Goal: Task Accomplishment & Management: Complete application form

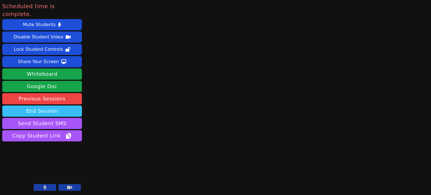
click at [46, 106] on button "End Session" at bounding box center [42, 111] width 80 height 11
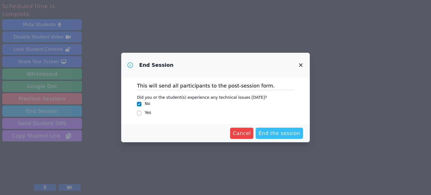
click at [283, 129] on span "End the session" at bounding box center [280, 133] width 42 height 8
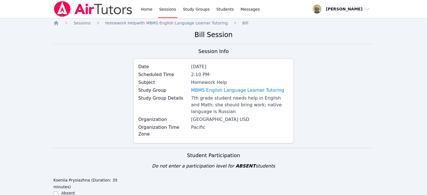
click at [242, 70] on div "Date [DATE]" at bounding box center [213, 67] width 150 height 8
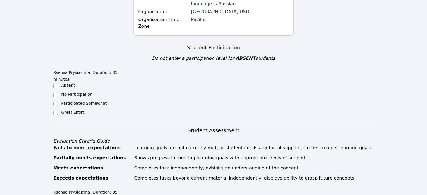
scroll to position [111, 0]
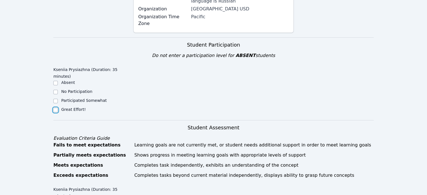
click at [56, 108] on input "Great Effort!" at bounding box center [55, 110] width 4 height 4
checkbox input "true"
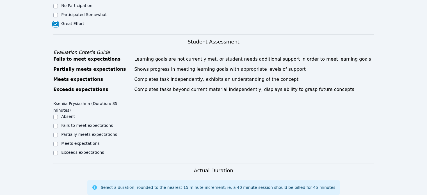
scroll to position [200, 0]
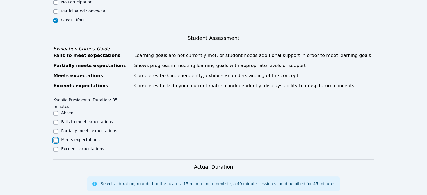
click at [56, 138] on input "Meets expectations" at bounding box center [55, 140] width 4 height 4
checkbox input "true"
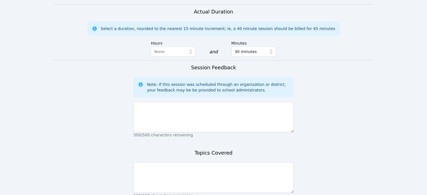
scroll to position [357, 0]
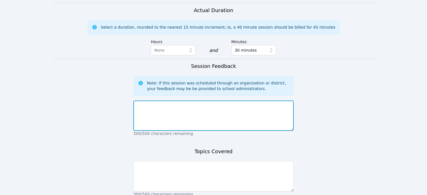
click at [262, 101] on textarea at bounding box center [213, 116] width 160 height 30
type textarea "The room was very noisy"
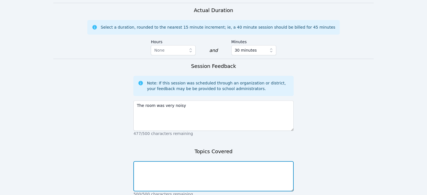
click at [263, 161] on textarea at bounding box center [213, 176] width 160 height 30
type textarea "rational numbers, long division"
